Goal: Task Accomplishment & Management: Use online tool/utility

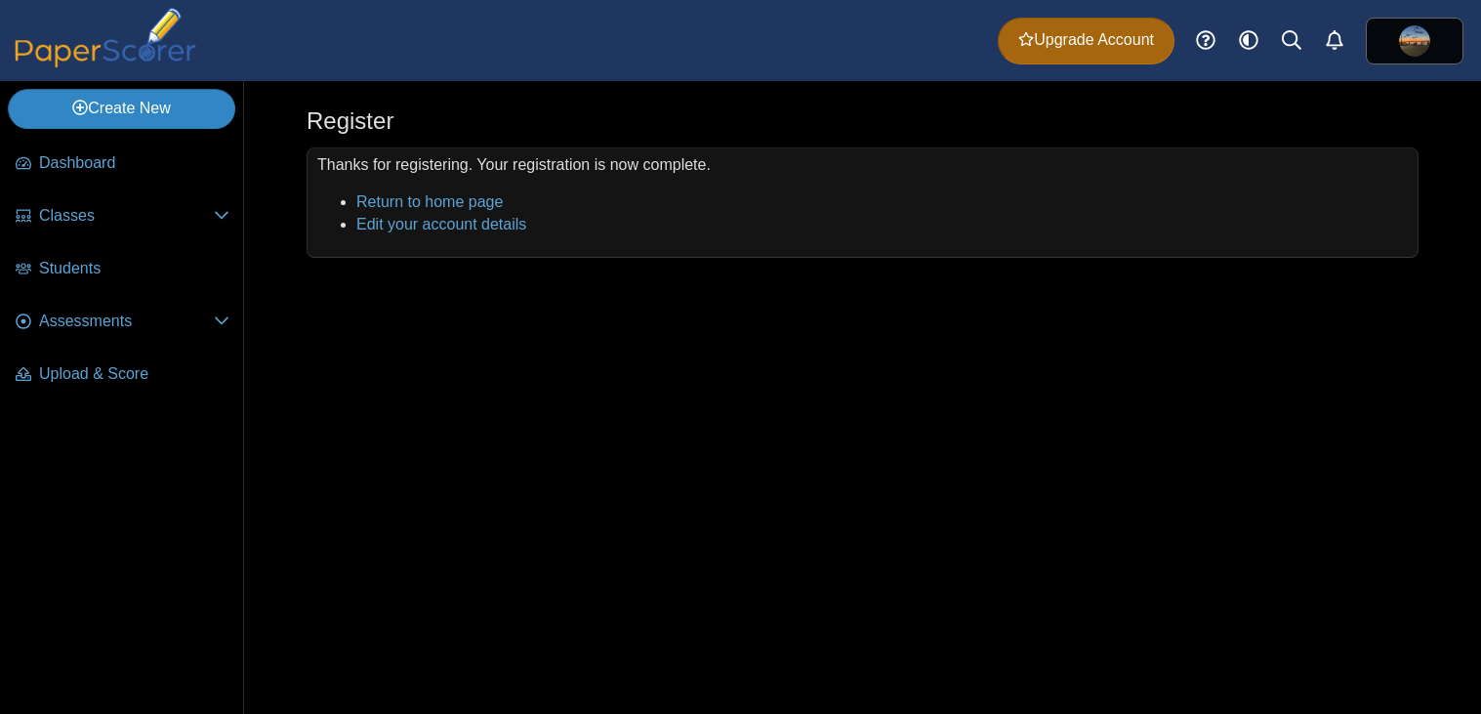
click at [198, 119] on link "Create New" at bounding box center [121, 108] width 227 height 39
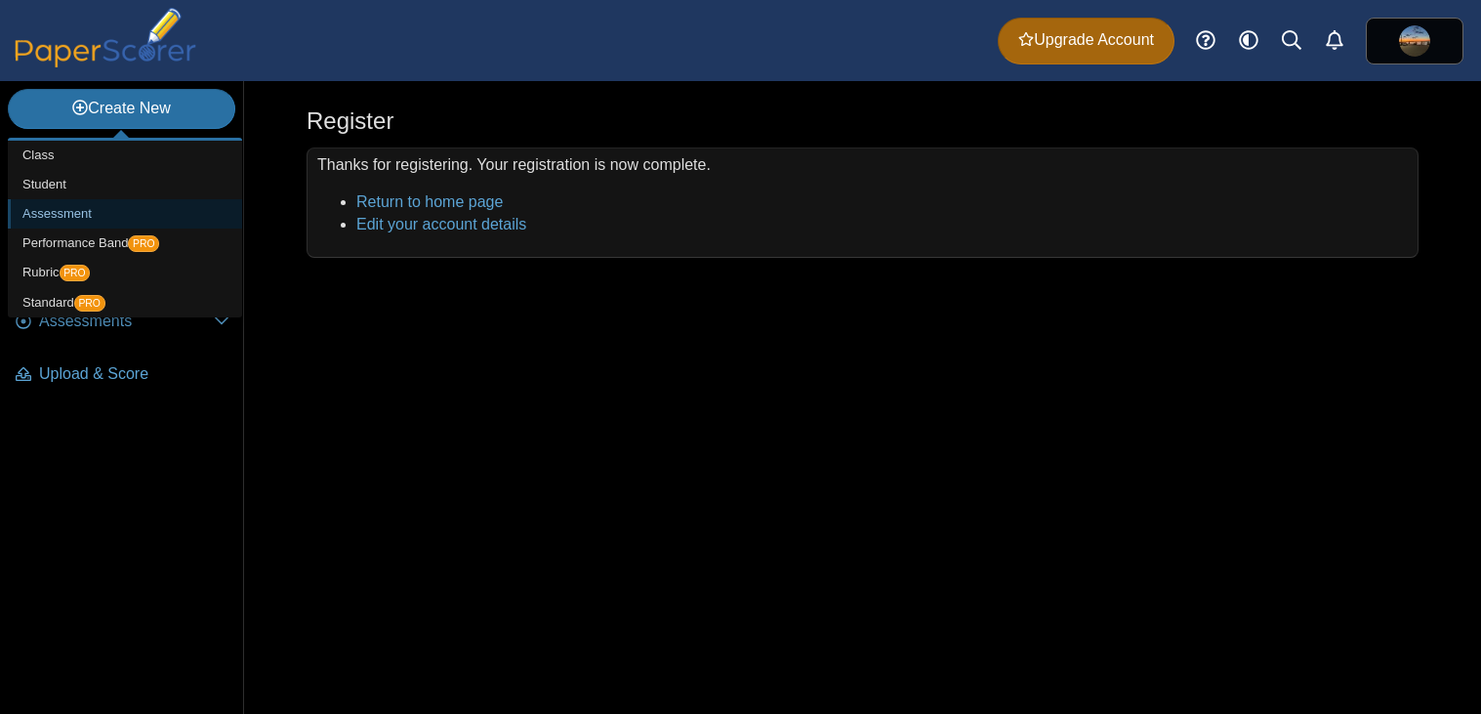
click at [76, 215] on link "Assessment" at bounding box center [125, 213] width 234 height 29
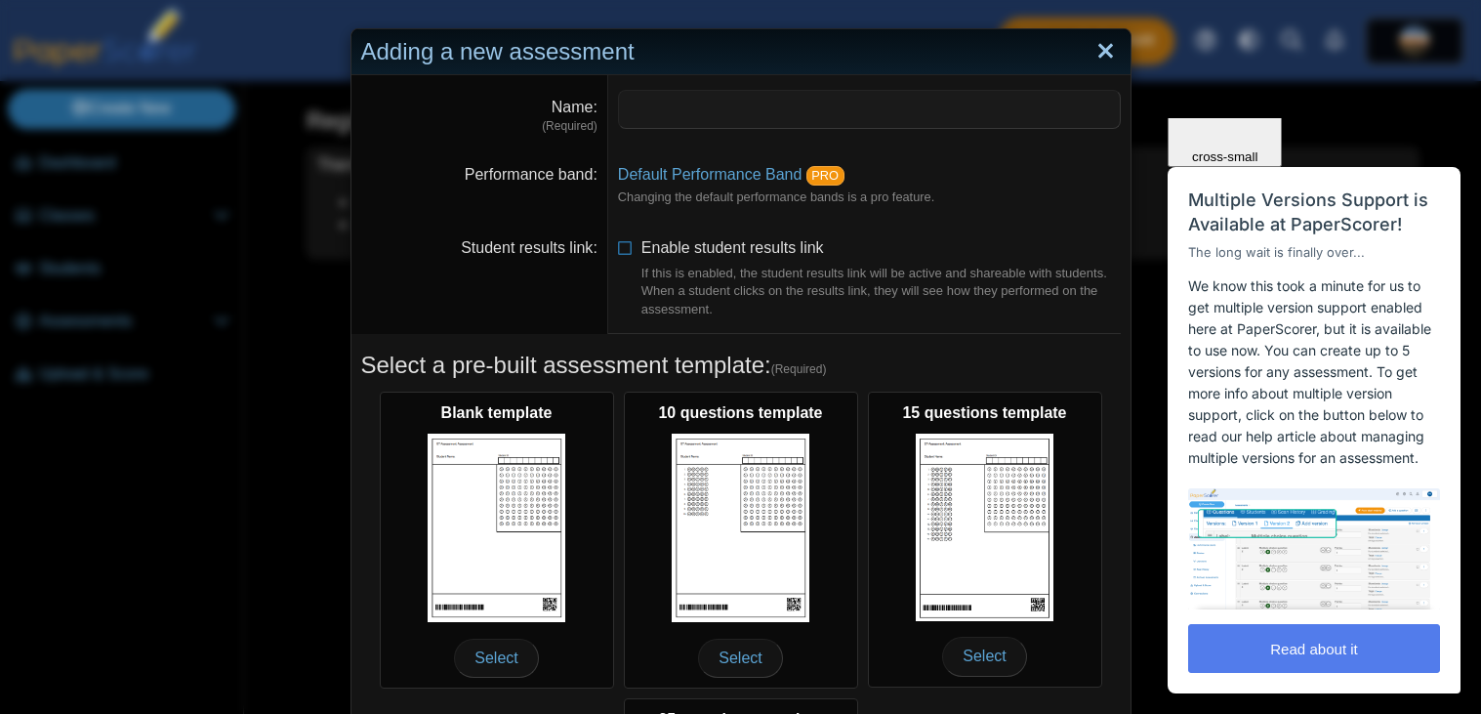
click at [1101, 45] on link "Close" at bounding box center [1105, 51] width 30 height 33
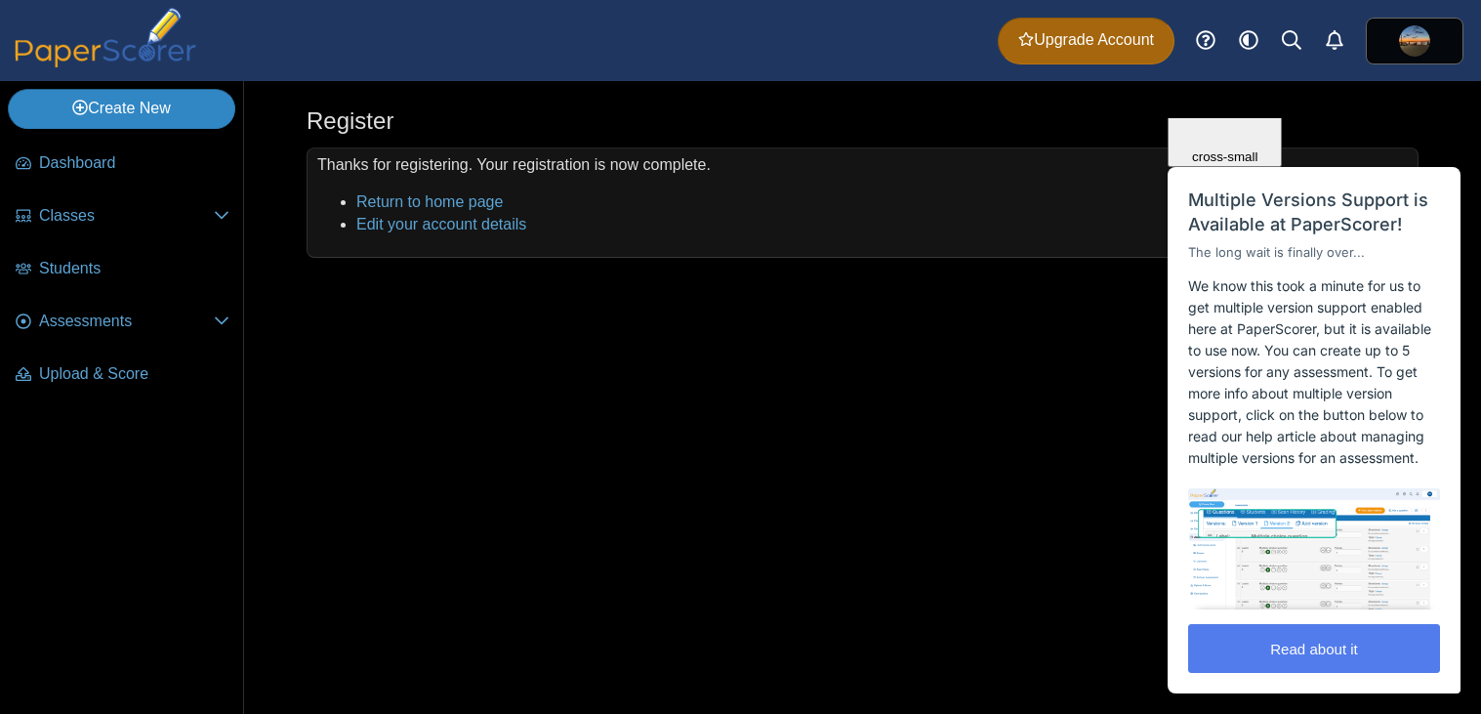
click at [219, 102] on link "Create New" at bounding box center [121, 108] width 227 height 39
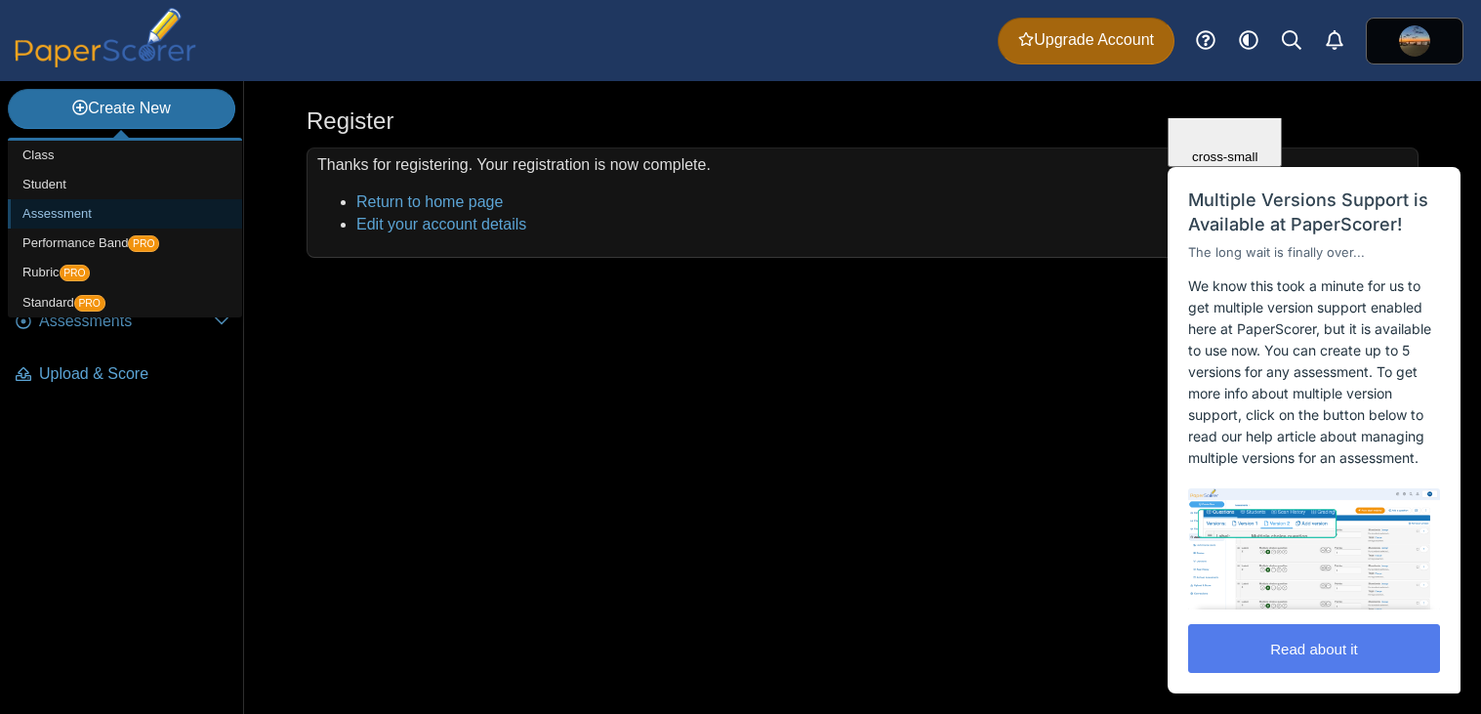
click at [168, 208] on link "Assessment" at bounding box center [125, 213] width 234 height 29
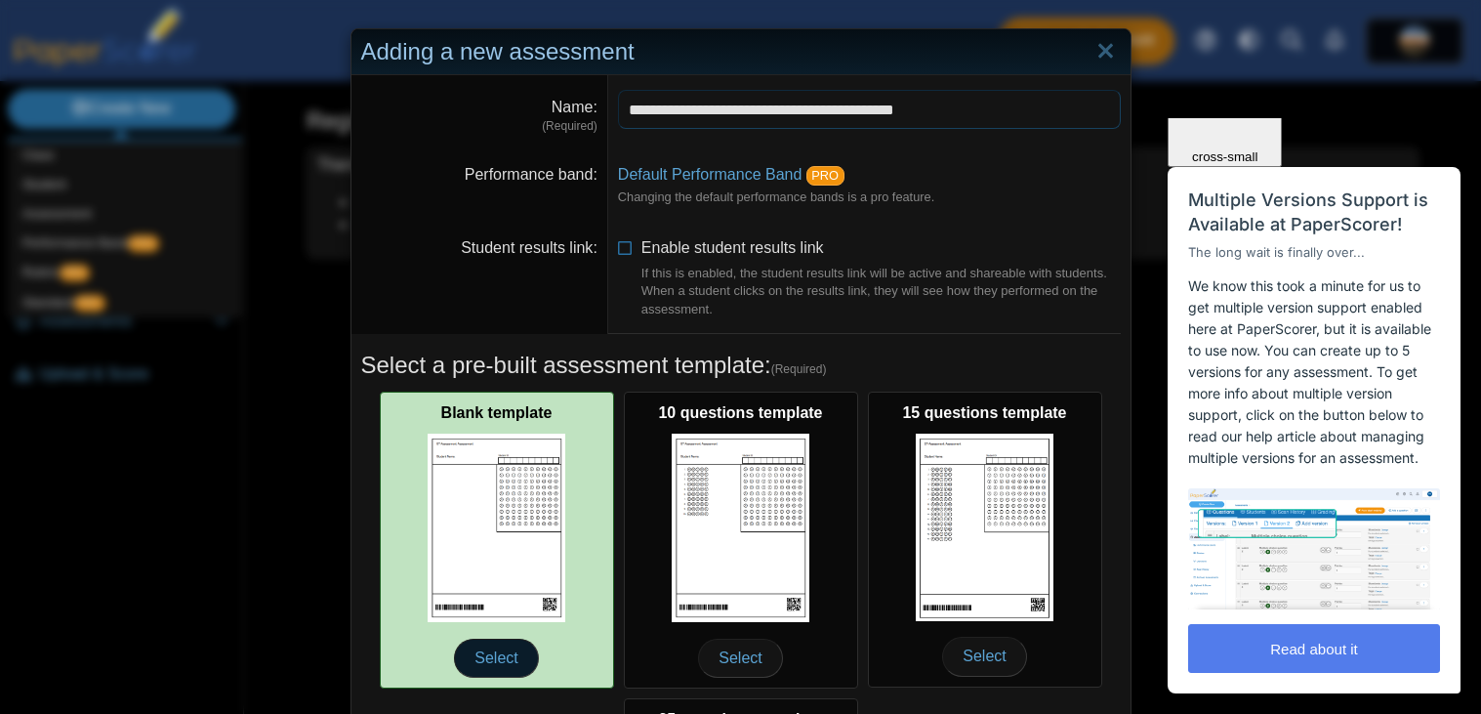
type input "**********"
click at [507, 667] on span "Select" at bounding box center [496, 657] width 84 height 39
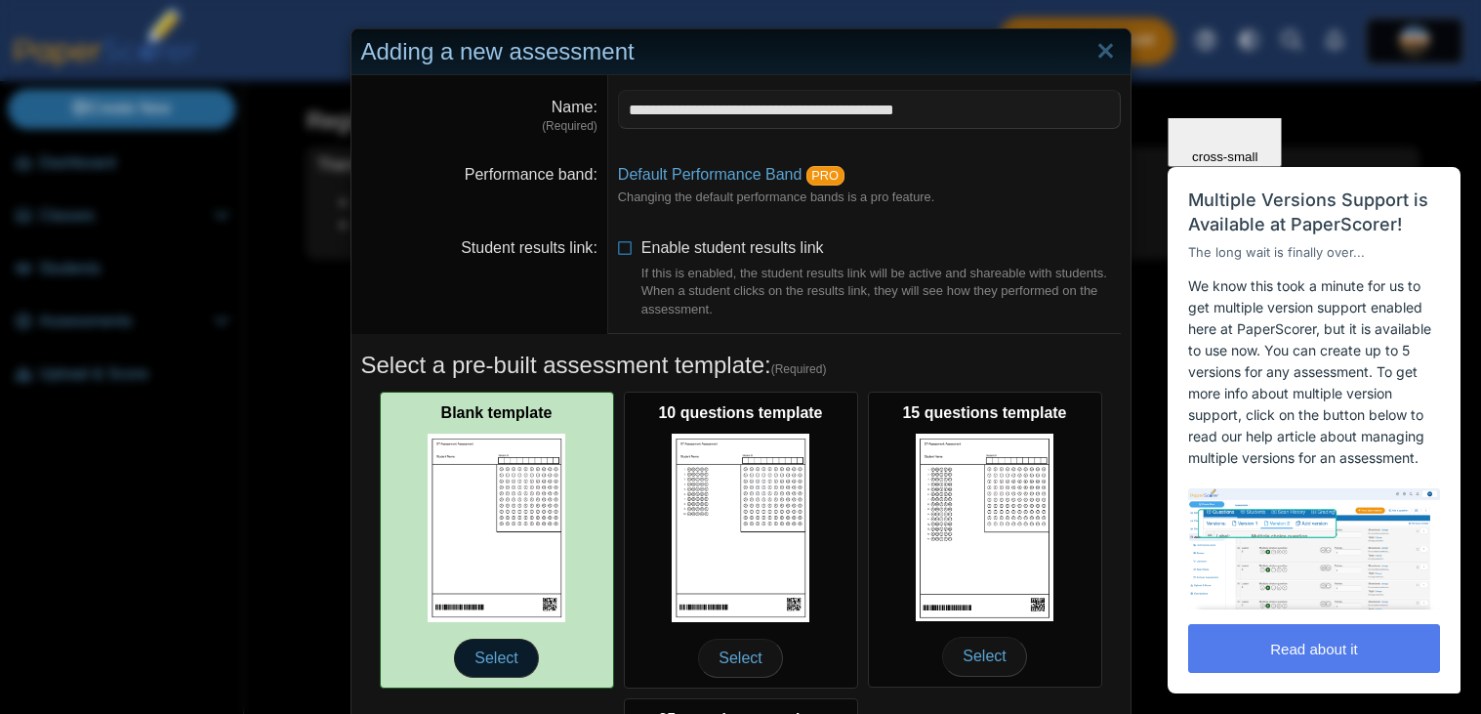
click at [493, 661] on span "Select" at bounding box center [496, 657] width 84 height 39
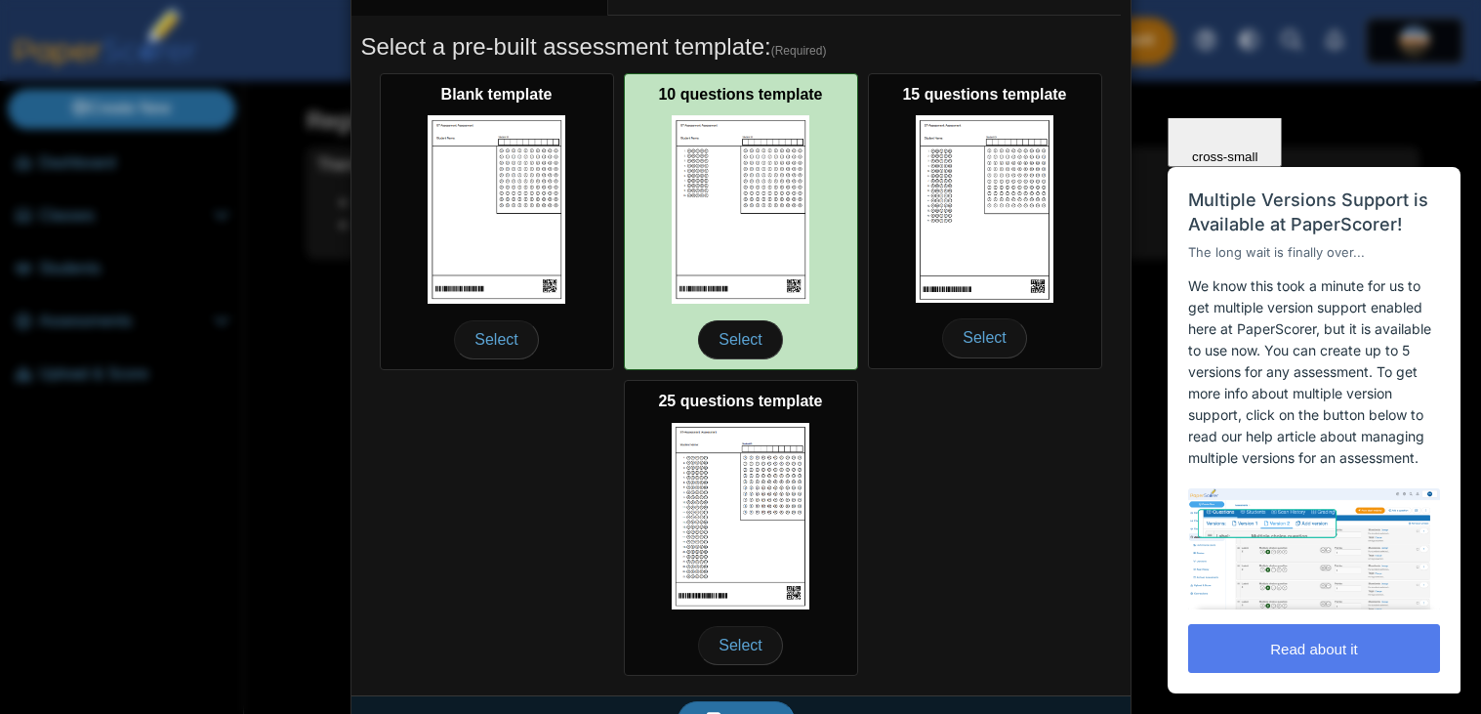
scroll to position [363, 0]
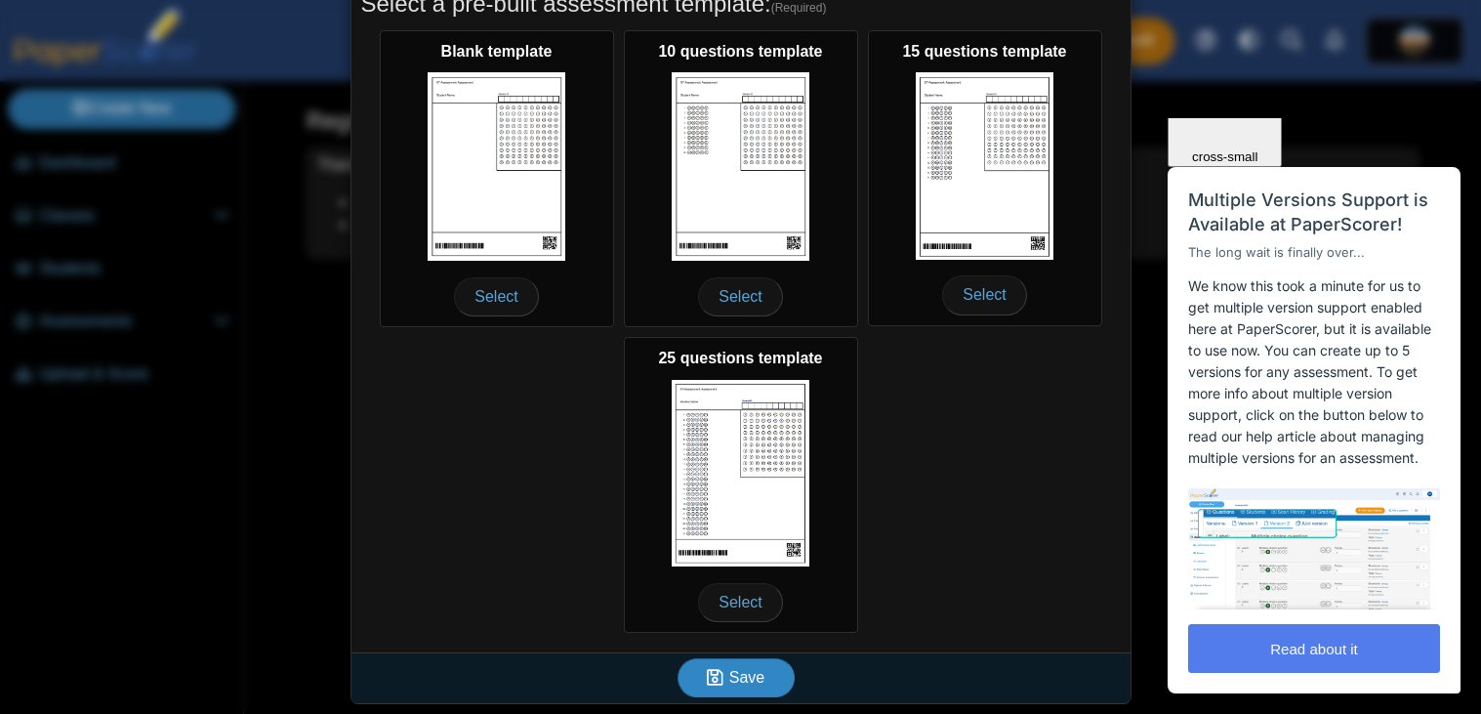
click at [722, 681] on use "submit" at bounding box center [715, 677] width 17 height 17
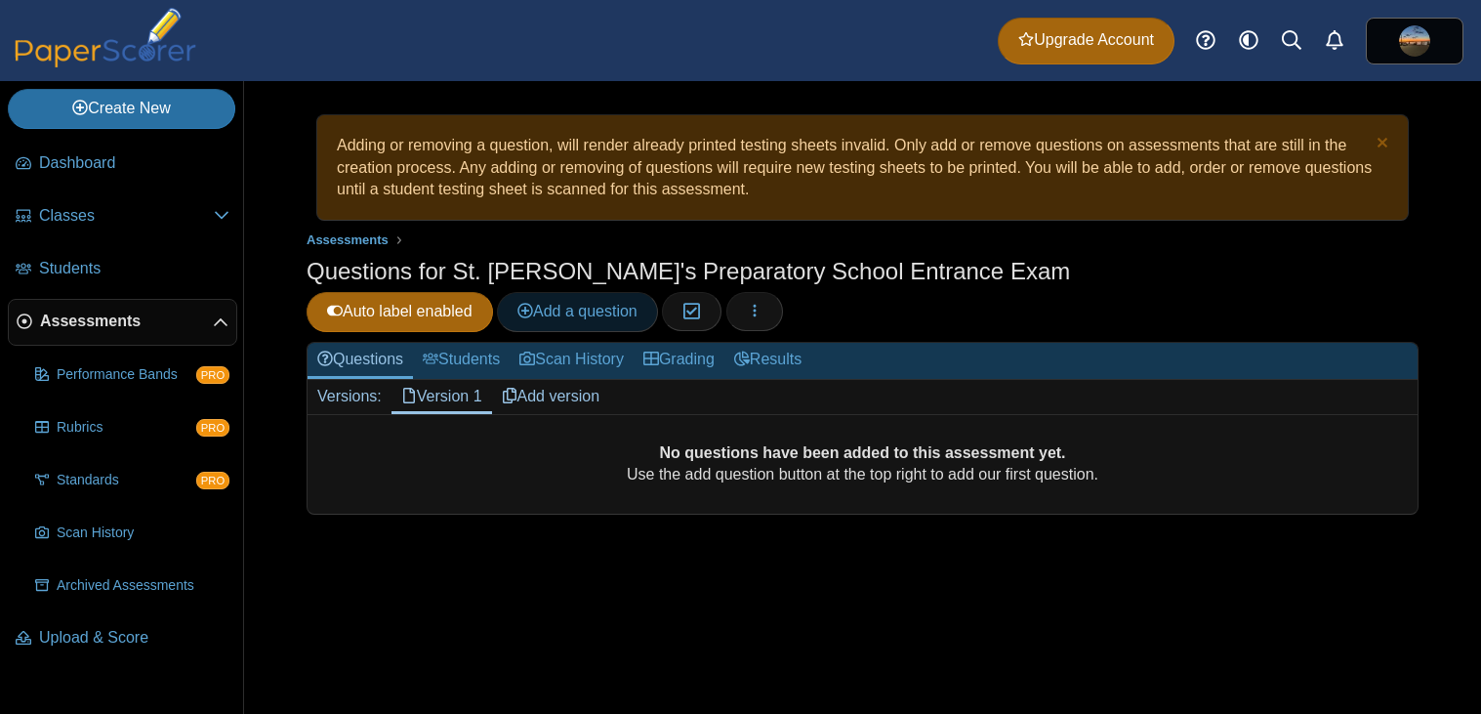
click at [637, 309] on span "Add a question" at bounding box center [577, 311] width 120 height 17
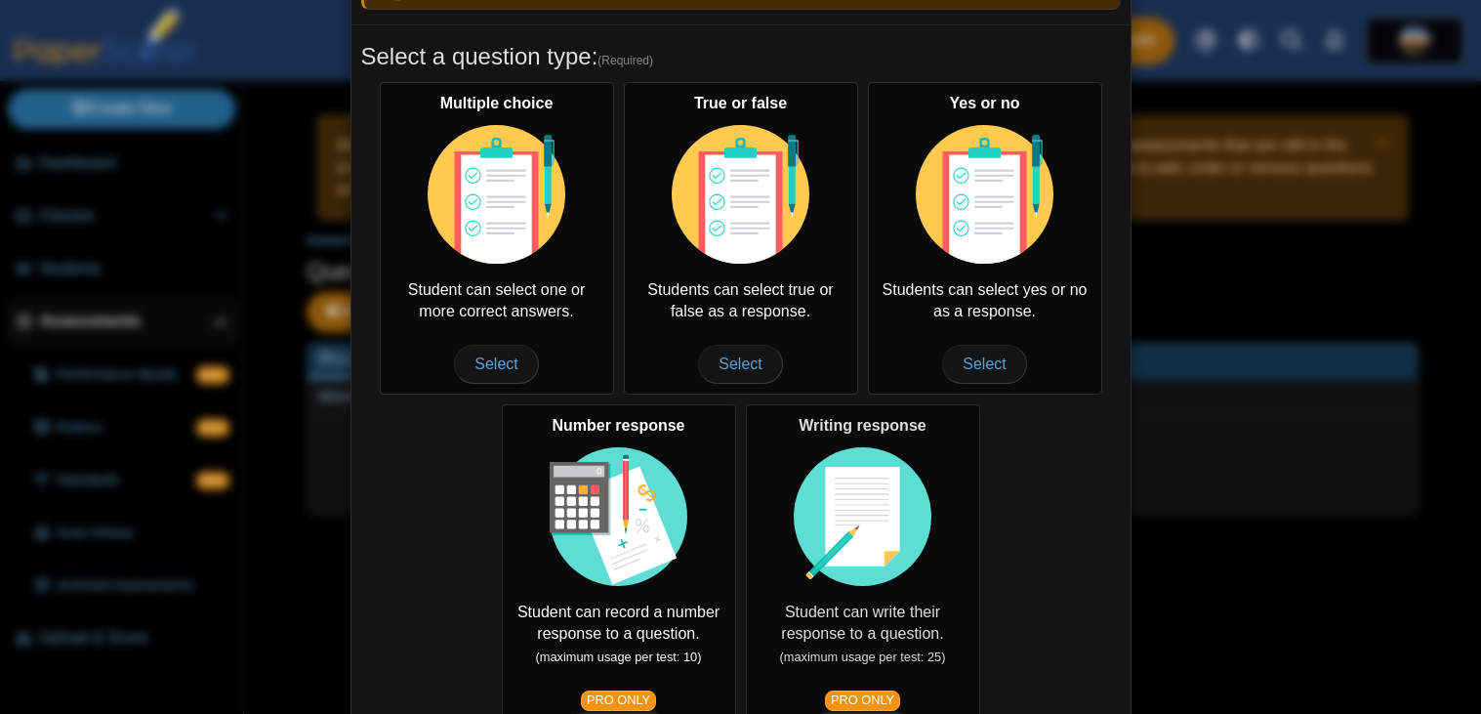
scroll to position [143, 0]
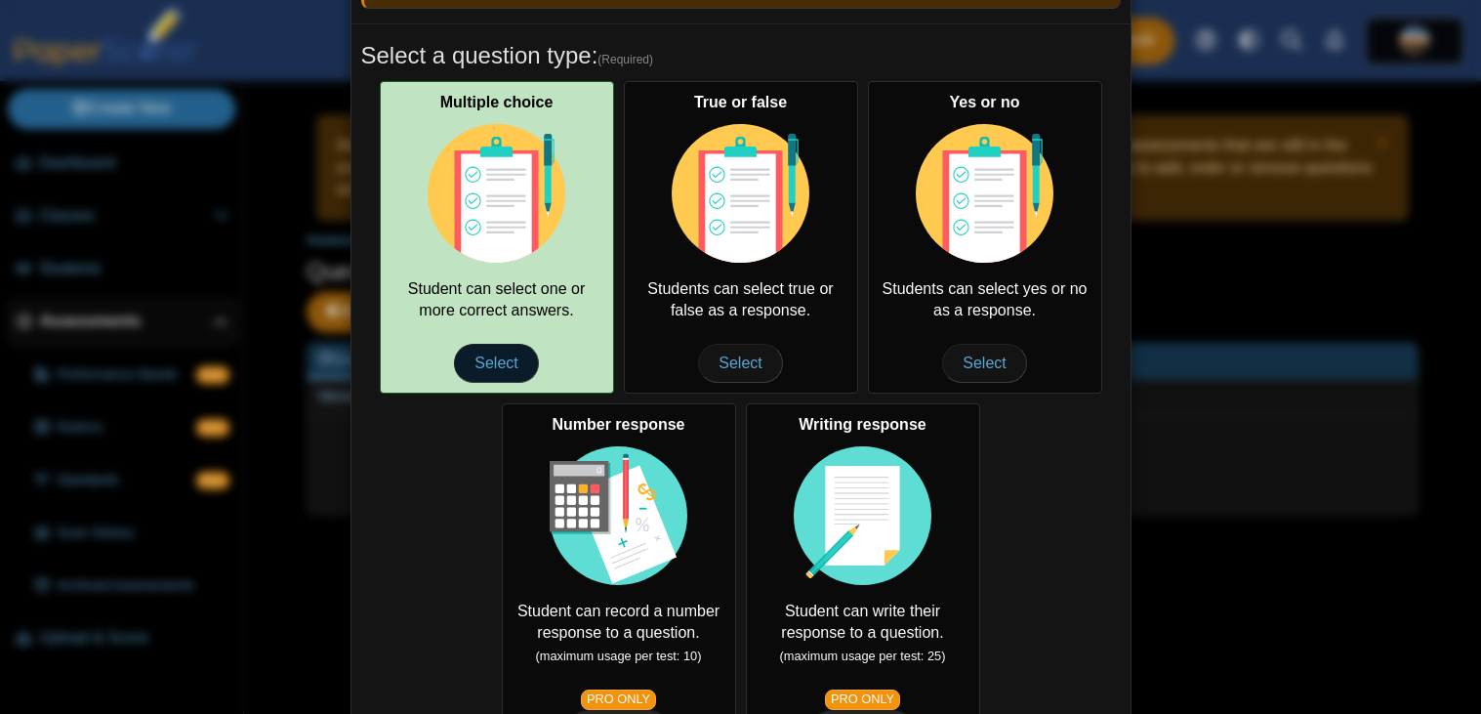
click at [517, 374] on span "Select" at bounding box center [496, 363] width 84 height 39
click at [508, 358] on span "Select" at bounding box center [496, 363] width 84 height 39
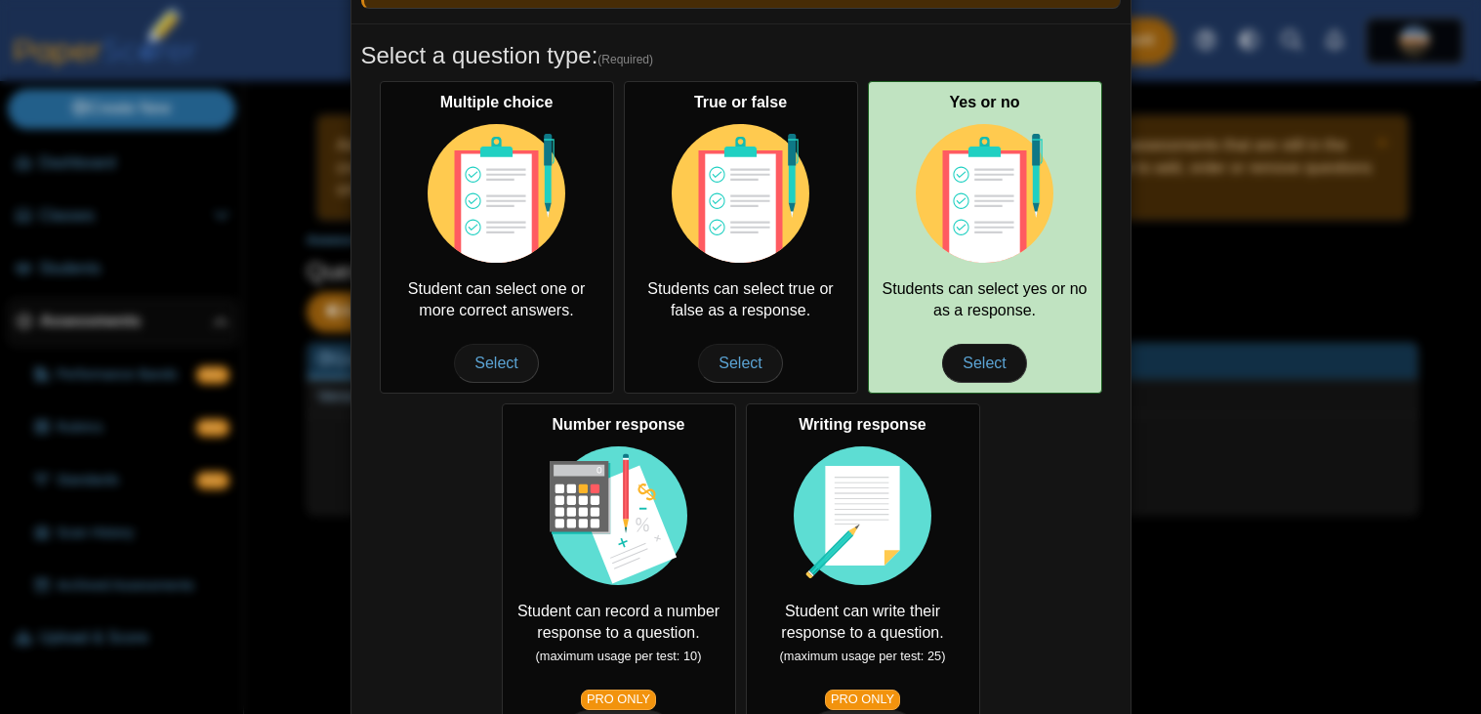
scroll to position [0, 0]
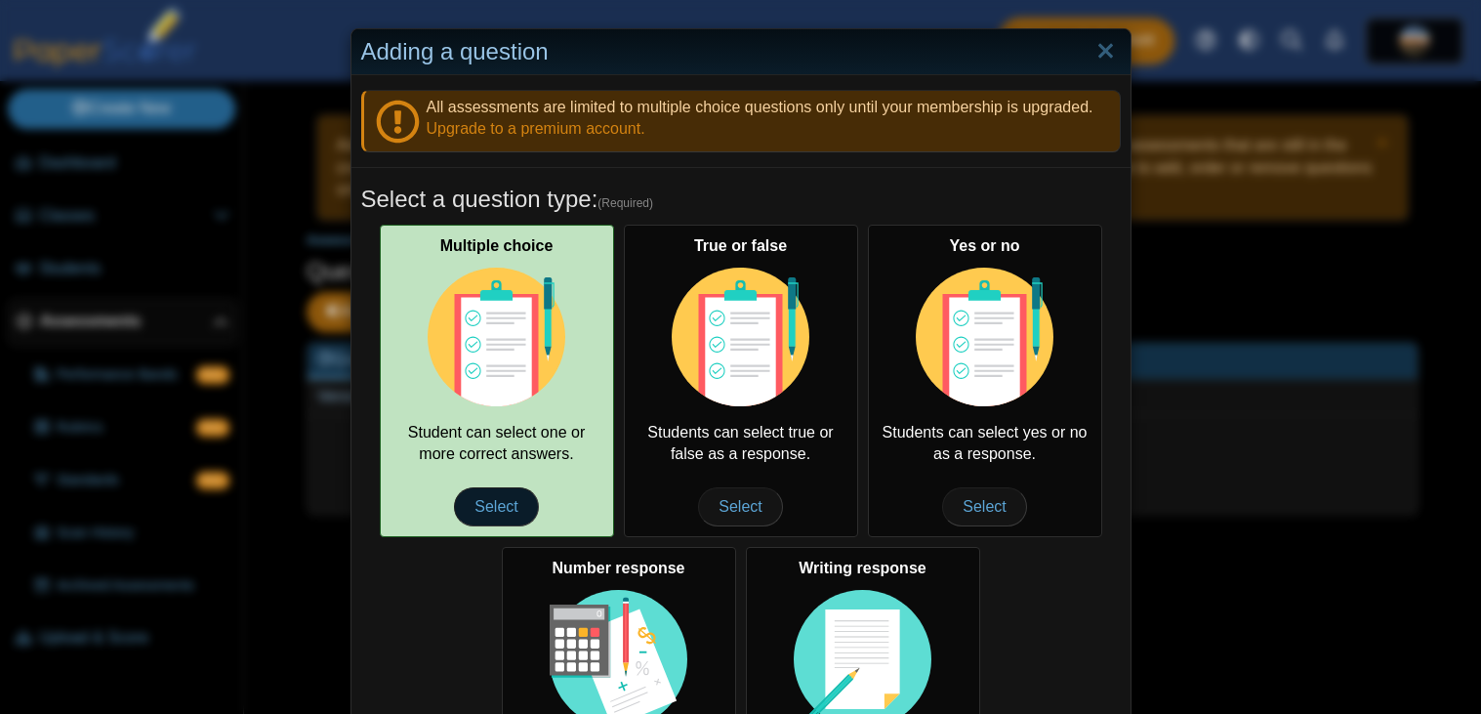
click at [497, 516] on span "Select" at bounding box center [496, 506] width 84 height 39
click at [536, 486] on div "Multiple choice Student can select one or more correct answers. Select" at bounding box center [497, 381] width 234 height 312
